Goal: Entertainment & Leisure: Consume media (video, audio)

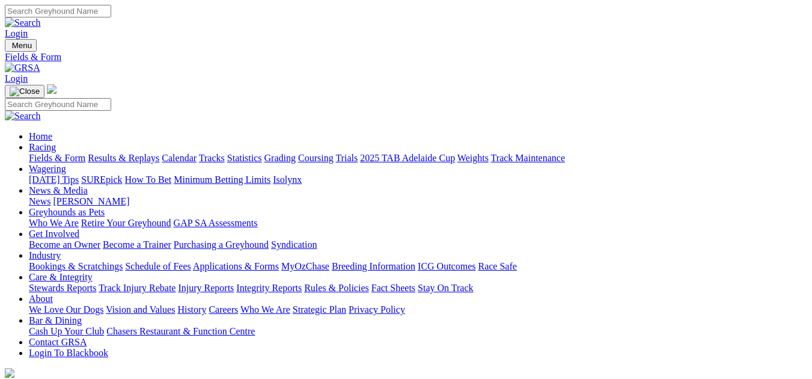
click at [137, 153] on link "Results & Replays" at bounding box center [124, 158] width 72 height 10
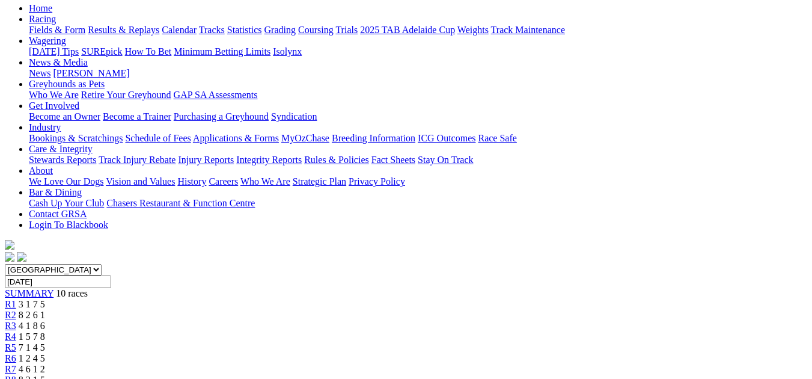
scroll to position [152, 0]
